Goal: Transaction & Acquisition: Purchase product/service

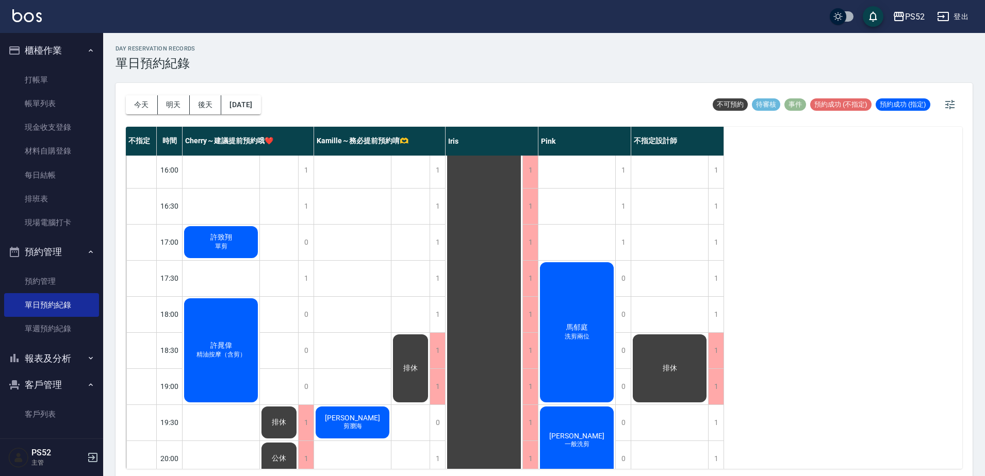
scroll to position [412, 0]
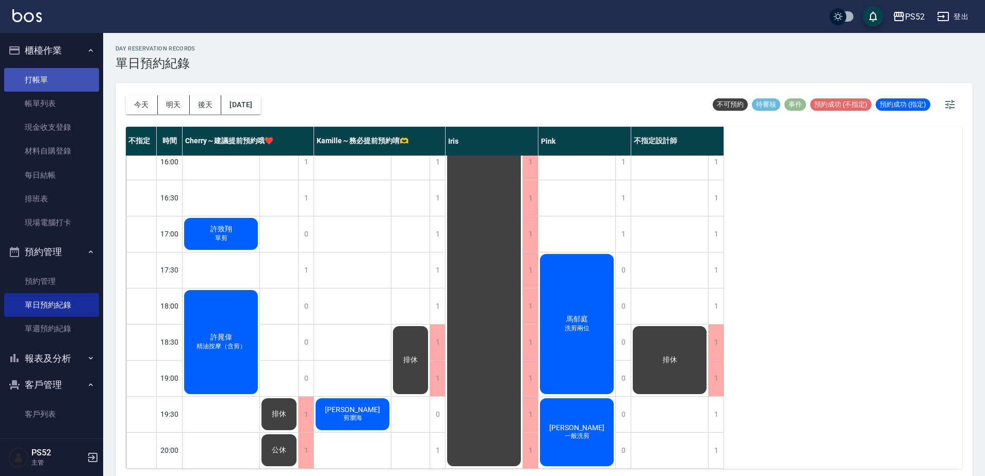
click at [51, 75] on link "打帳單" at bounding box center [51, 80] width 95 height 24
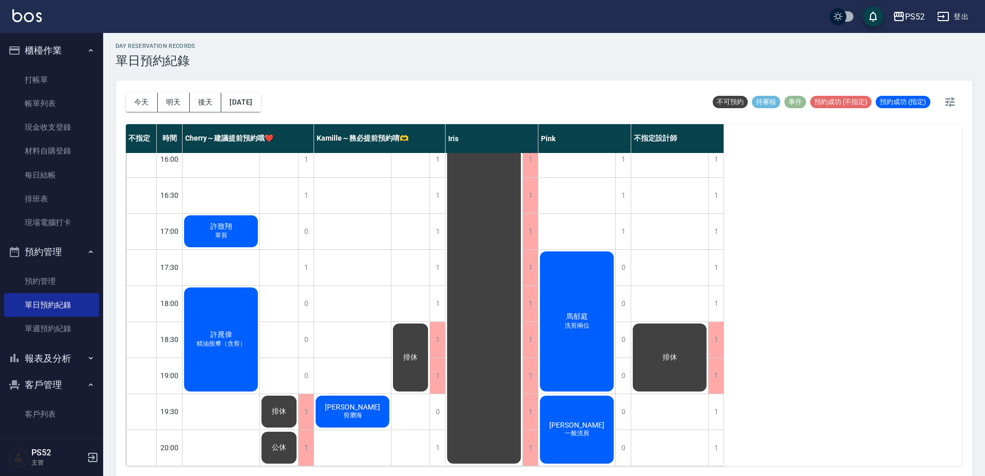
scroll to position [3, 0]
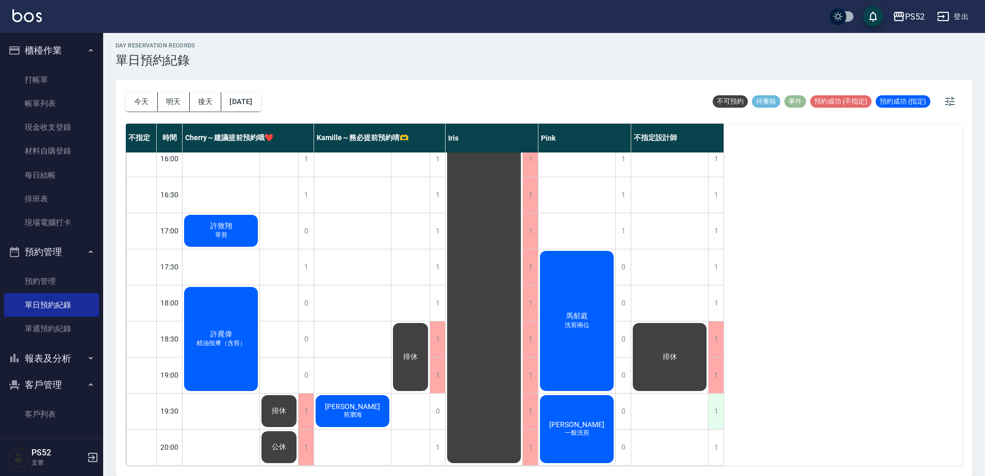
click at [714, 411] on div "1" at bounding box center [715, 412] width 15 height 36
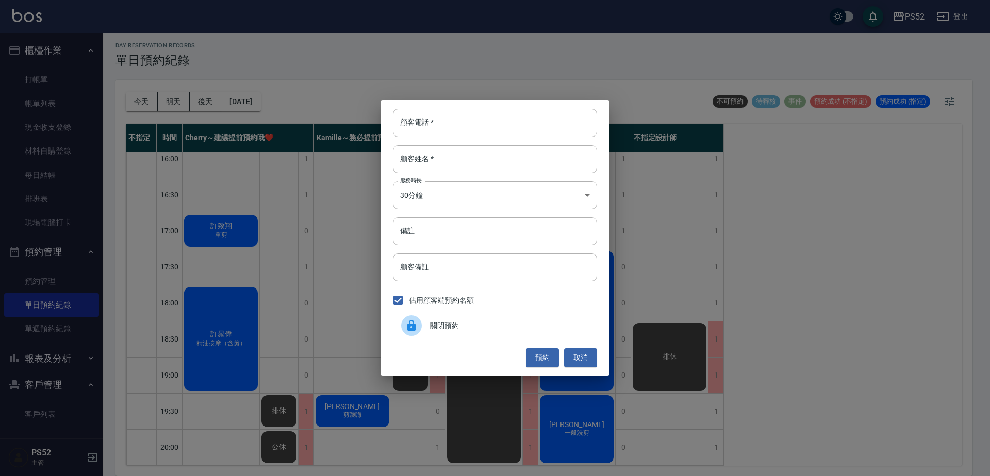
click at [447, 334] on div "關閉預約" at bounding box center [495, 325] width 204 height 29
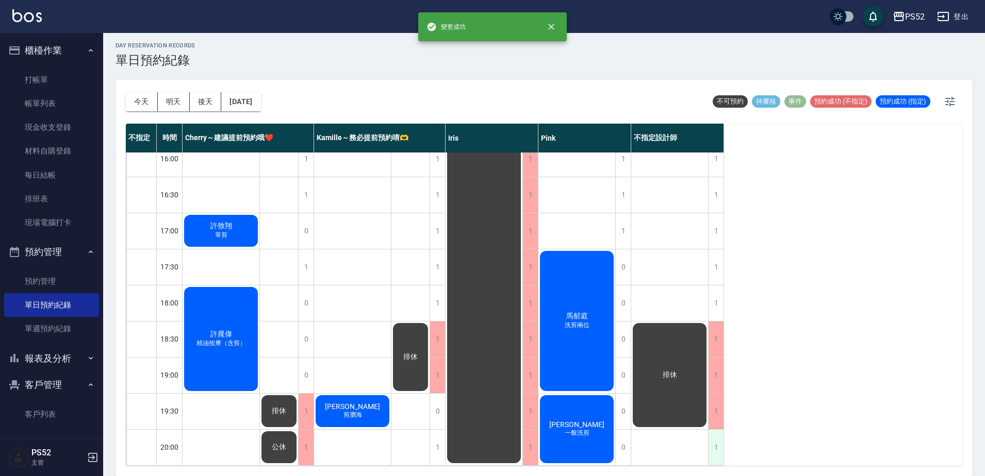
click at [719, 430] on div "1" at bounding box center [715, 448] width 15 height 36
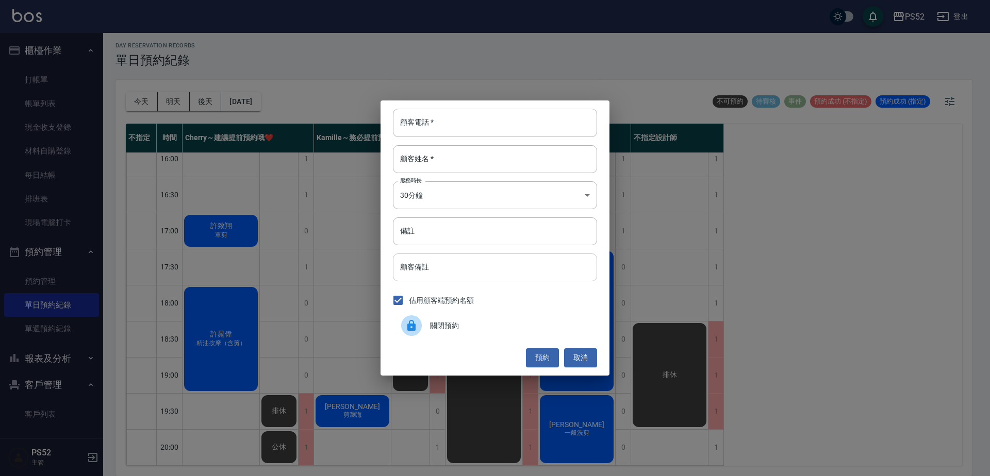
drag, startPoint x: 496, startPoint y: 329, endPoint x: 393, endPoint y: 279, distance: 114.1
click at [496, 329] on span "關閉預約" at bounding box center [509, 326] width 159 height 11
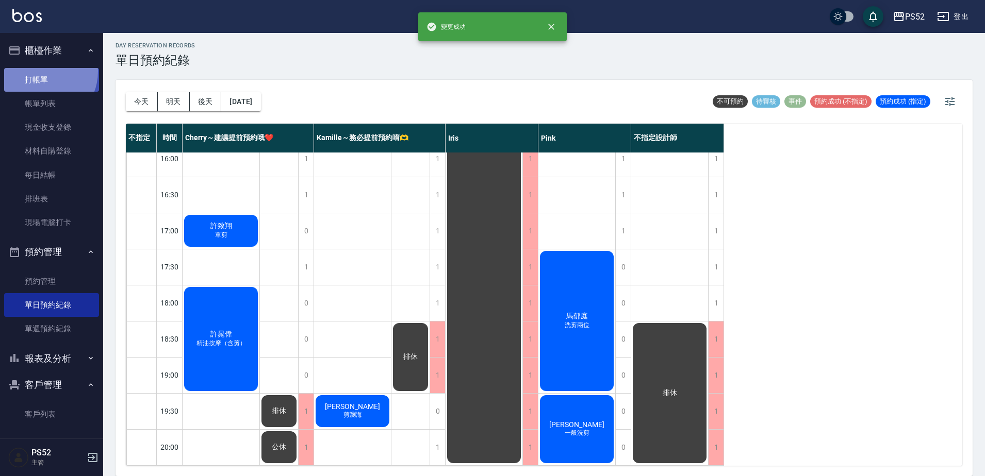
click at [41, 71] on link "打帳單" at bounding box center [51, 80] width 95 height 24
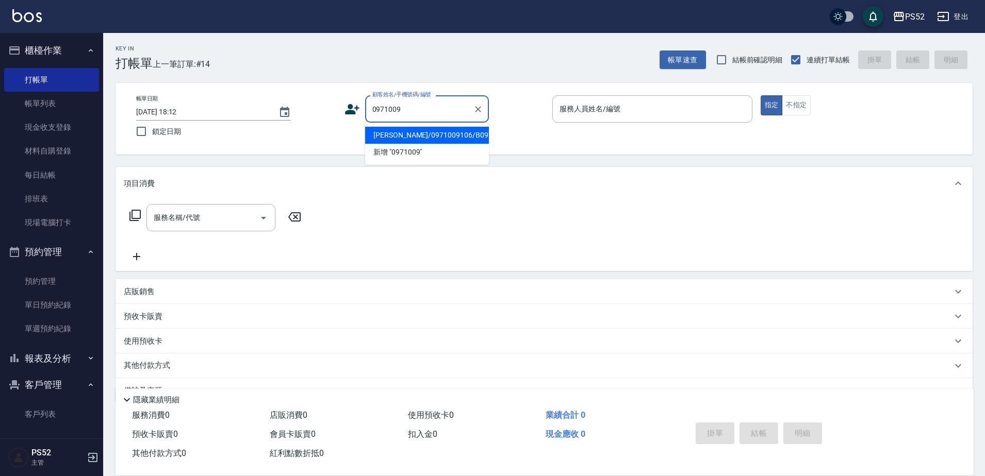
type input "[PERSON_NAME]/0971009106/B0971009106"
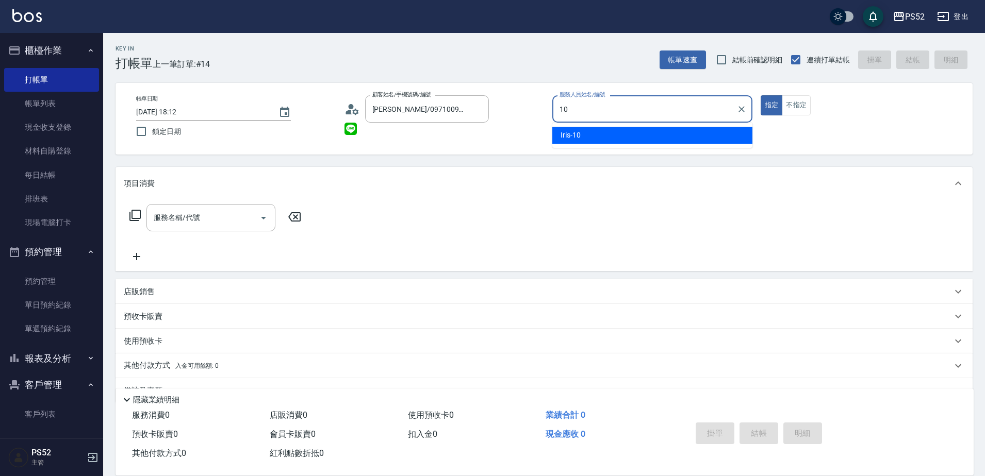
type input "10"
type button "true"
type input "Iris-10"
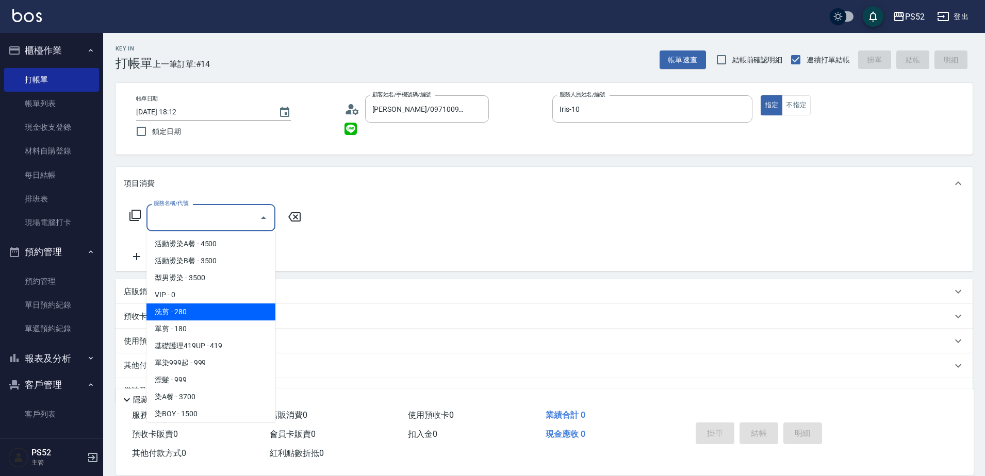
type input "洗剪(C1)"
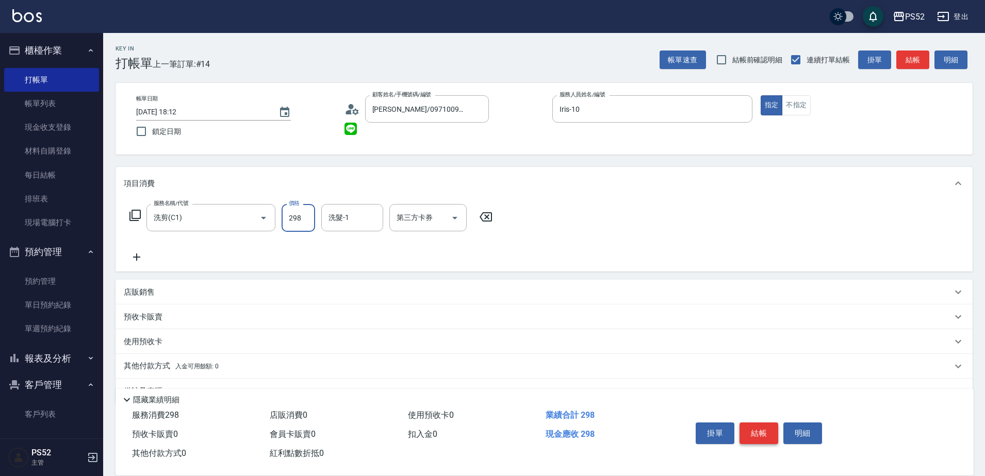
type input "298"
click at [756, 432] on button "結帳" at bounding box center [758, 434] width 39 height 22
